Goal: Information Seeking & Learning: Learn about a topic

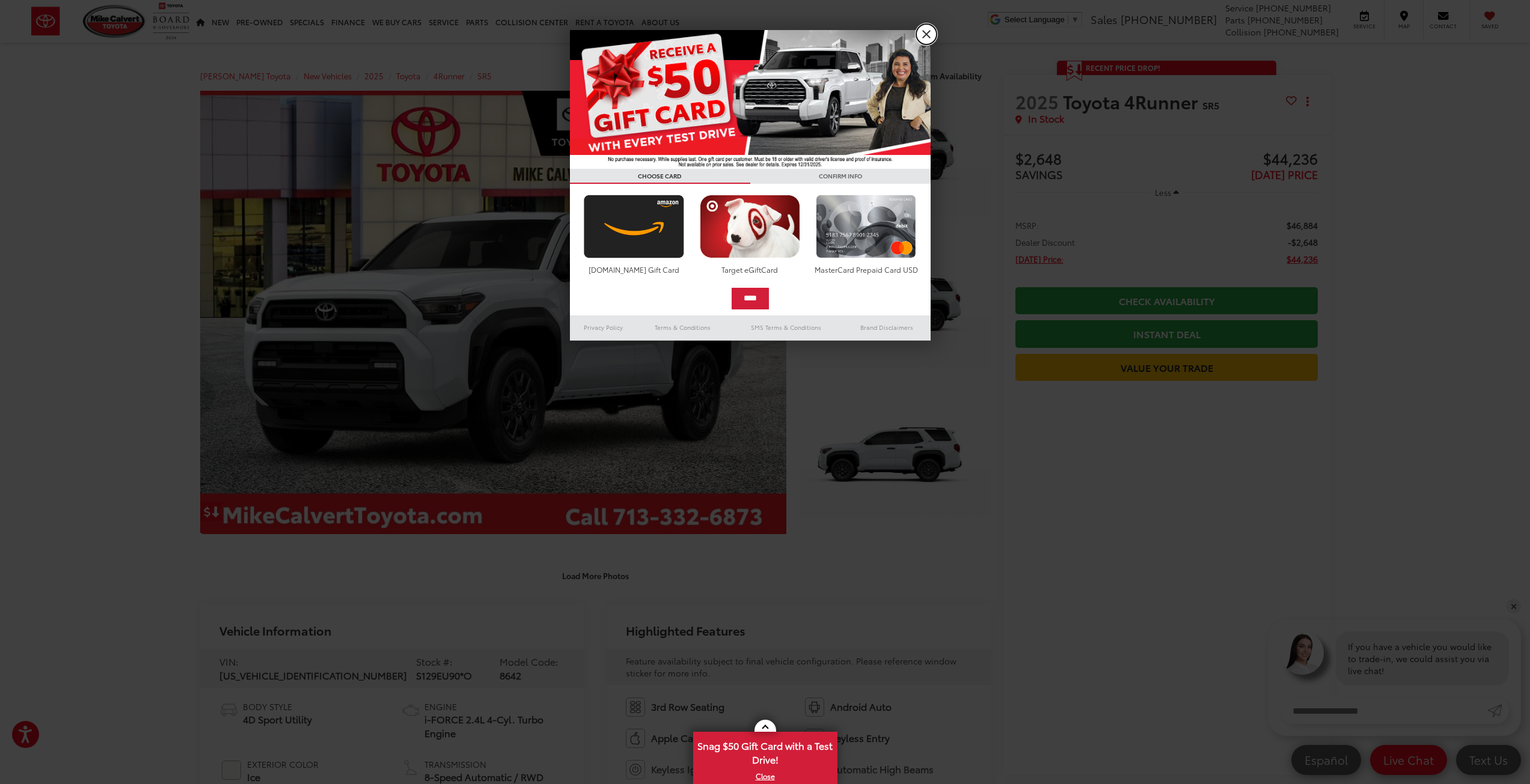
click at [923, 34] on link "X" at bounding box center [926, 34] width 21 height 21
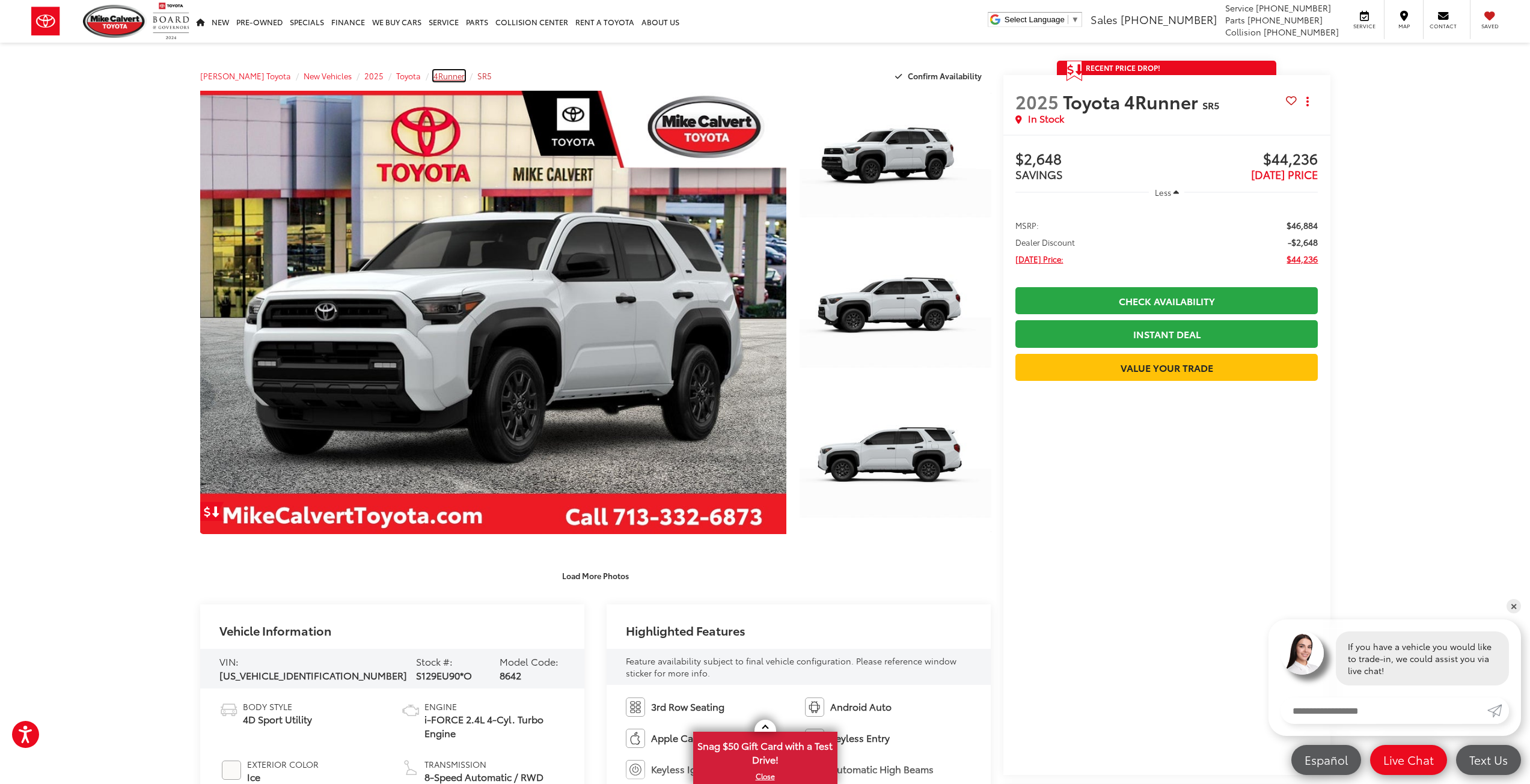
drag, startPoint x: 440, startPoint y: 79, endPoint x: 462, endPoint y: 79, distance: 22.0
click at [440, 79] on span "4Runner" at bounding box center [449, 76] width 32 height 11
click at [478, 79] on span "SR5" at bounding box center [484, 76] width 14 height 11
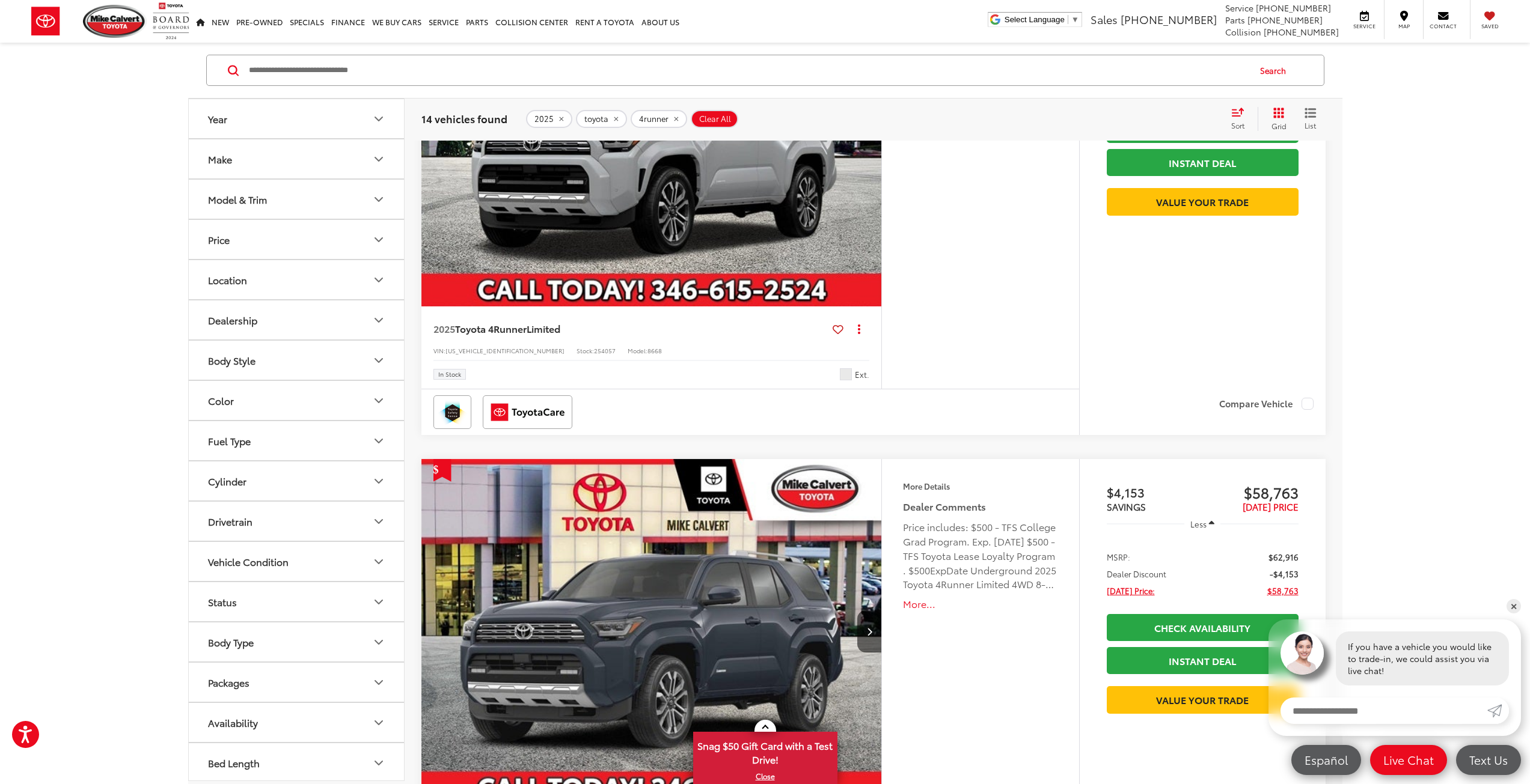
scroll to position [2945, 0]
